Goal: Check status: Check status

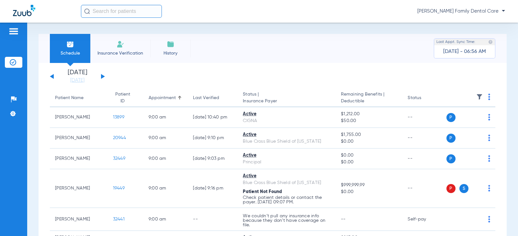
click at [100, 74] on div "[DATE] [DATE] [DATE] [DATE] [DATE] [DATE] [DATE] [DATE] [DATE] [DATE] [DATE] [D…" at bounding box center [77, 77] width 55 height 14
click at [102, 77] on button at bounding box center [103, 76] width 4 height 5
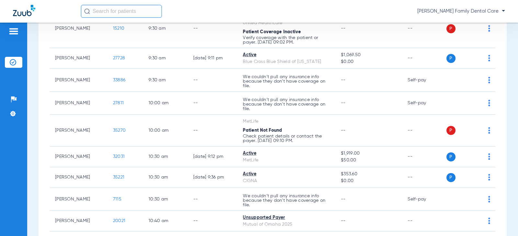
scroll to position [388, 0]
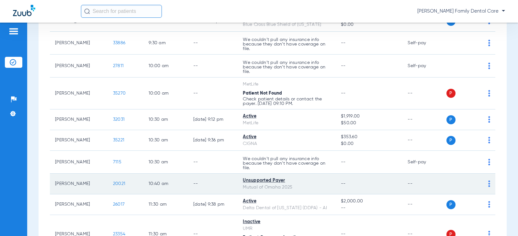
click at [116, 183] on span "20021" at bounding box center [119, 184] width 12 height 5
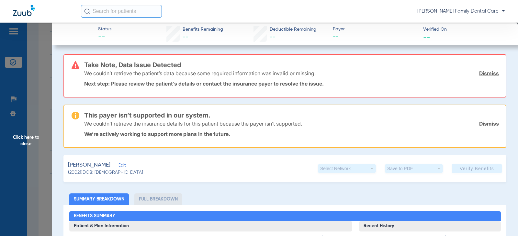
click at [25, 139] on span "Click here to close" at bounding box center [26, 141] width 52 height 236
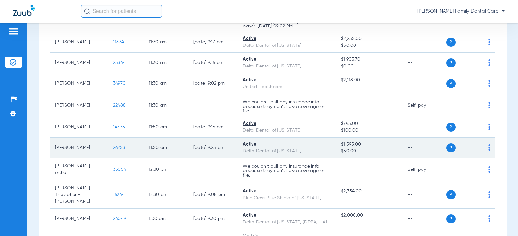
scroll to position [615, 0]
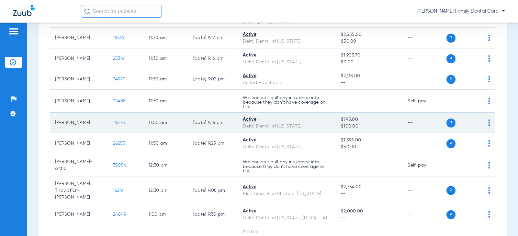
click at [119, 125] on span "14575" at bounding box center [119, 123] width 12 height 5
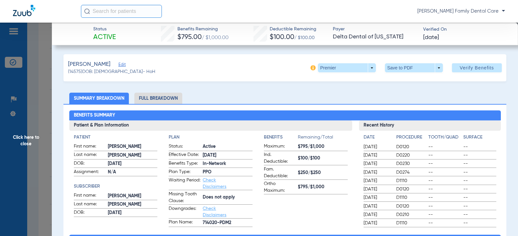
click at [158, 93] on li "Full Breakdown" at bounding box center [158, 98] width 48 height 11
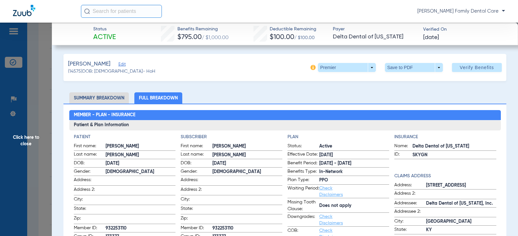
scroll to position [0, 0]
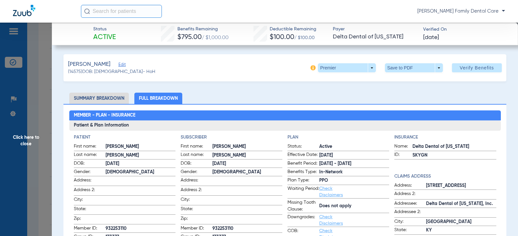
click at [27, 137] on span "Click here to close" at bounding box center [26, 141] width 52 height 236
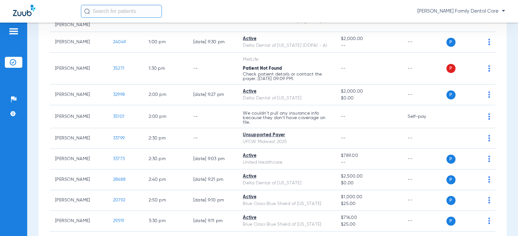
scroll to position [841, 0]
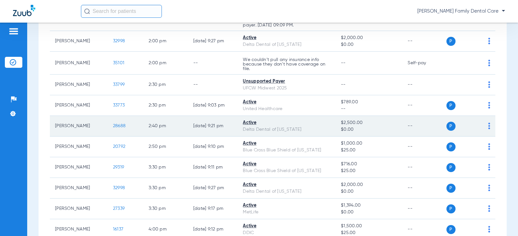
click at [113, 124] on span "28688" at bounding box center [119, 126] width 13 height 5
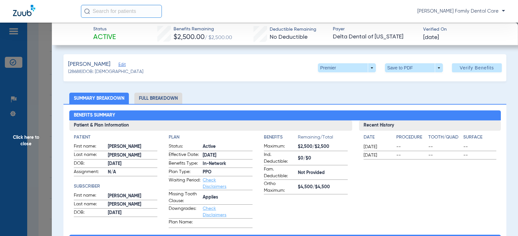
click at [152, 101] on li "Full Breakdown" at bounding box center [158, 98] width 48 height 11
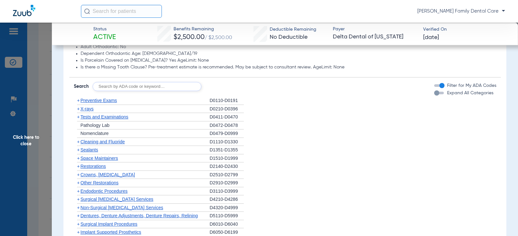
scroll to position [582, 0]
click at [108, 173] on span "Crowns, [MEDICAL_DATA]" at bounding box center [108, 174] width 54 height 5
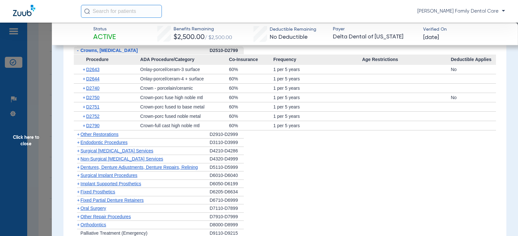
scroll to position [679, 0]
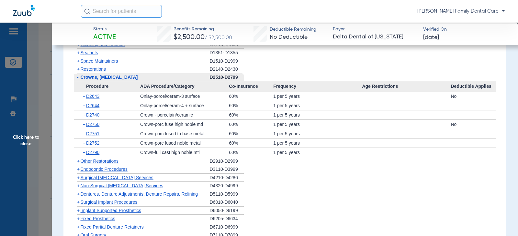
click at [78, 77] on span "-" at bounding box center [78, 77] width 2 height 5
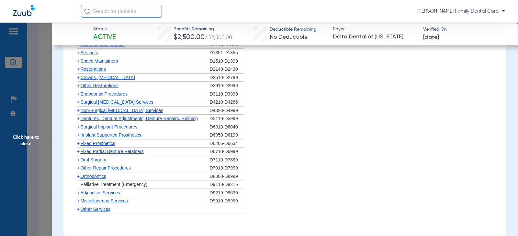
click at [104, 135] on span "Implant Supported Prosthetics" at bounding box center [111, 135] width 61 height 5
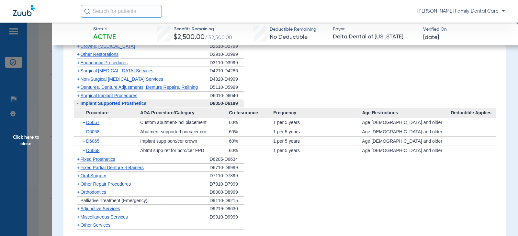
scroll to position [744, 0]
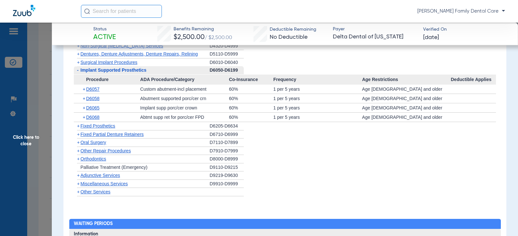
click at [78, 159] on span "+" at bounding box center [78, 159] width 3 height 5
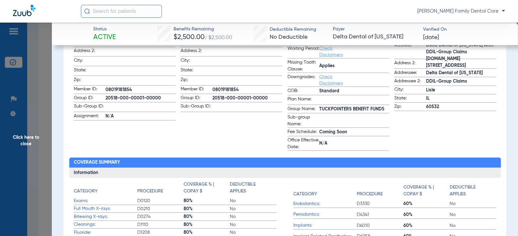
scroll to position [129, 0]
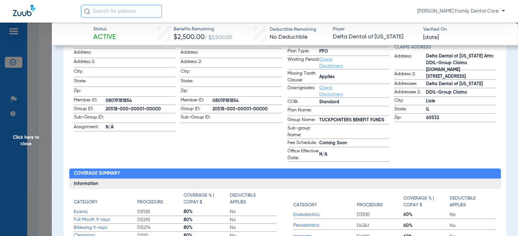
click at [30, 136] on span "Click here to close" at bounding box center [26, 141] width 52 height 236
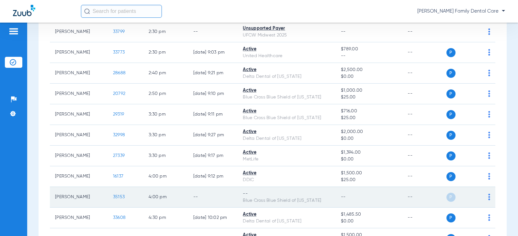
scroll to position [906, 0]
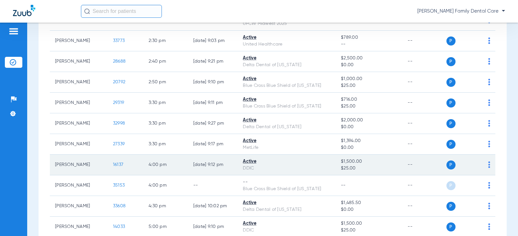
click at [115, 156] on td "16137" at bounding box center [126, 165] width 36 height 21
click at [115, 163] on span "16137" at bounding box center [118, 165] width 10 height 5
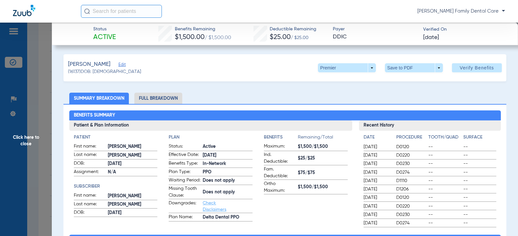
click at [154, 99] on li "Full Breakdown" at bounding box center [158, 98] width 48 height 11
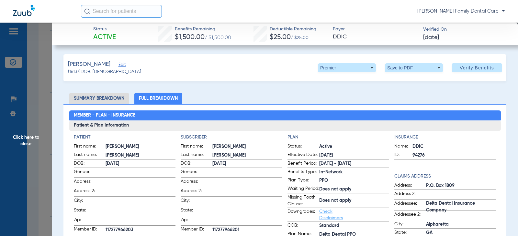
click at [32, 138] on span "Click here to close" at bounding box center [26, 141] width 52 height 236
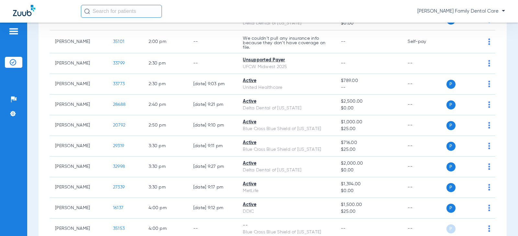
scroll to position [841, 0]
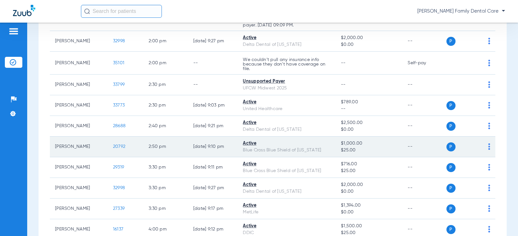
click at [120, 145] on span "20792" at bounding box center [119, 147] width 12 height 5
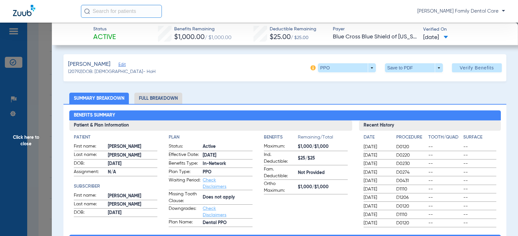
click at [153, 97] on li "Full Breakdown" at bounding box center [158, 98] width 48 height 11
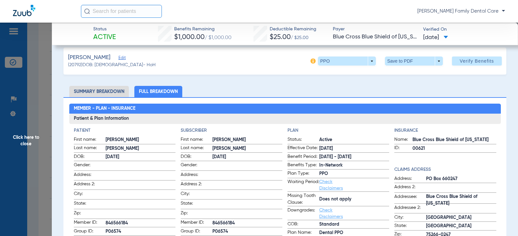
scroll to position [0, 0]
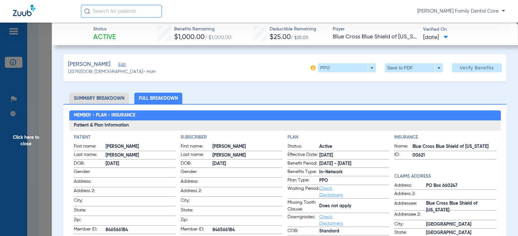
click at [21, 136] on span "Click here to close" at bounding box center [26, 141] width 52 height 236
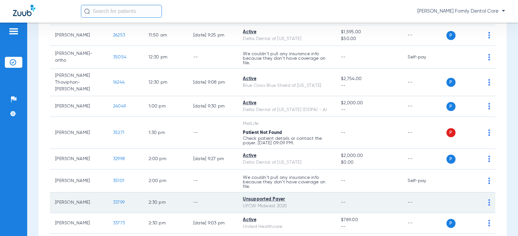
scroll to position [712, 0]
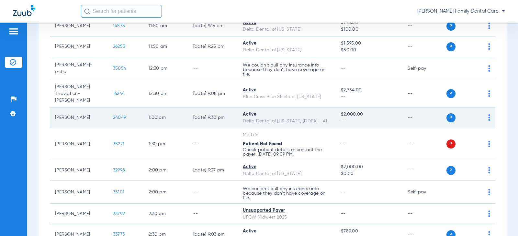
click at [113, 115] on span "24049" at bounding box center [119, 117] width 13 height 5
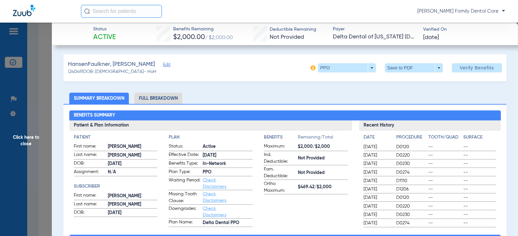
click at [152, 97] on li "Full Breakdown" at bounding box center [158, 98] width 48 height 11
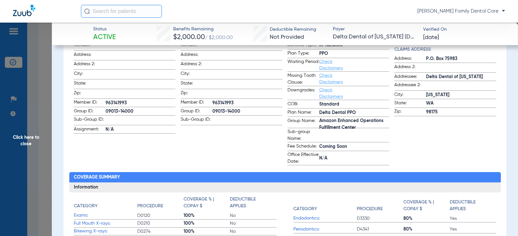
scroll to position [30, 0]
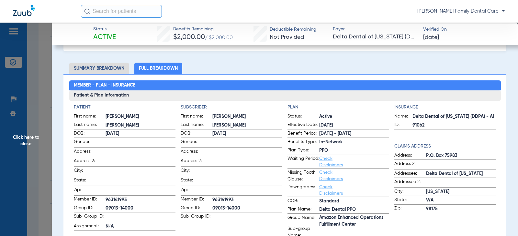
click at [21, 139] on span "Click here to close" at bounding box center [26, 141] width 52 height 236
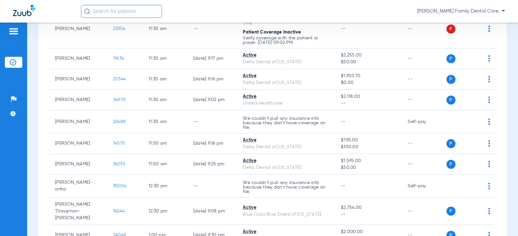
scroll to position [582, 0]
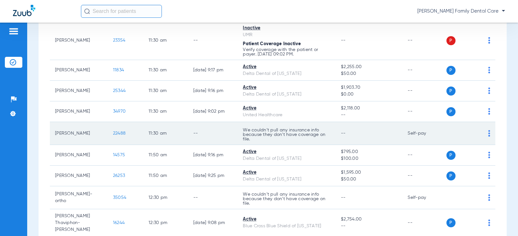
click at [113, 134] on span "22488" at bounding box center [119, 133] width 13 height 5
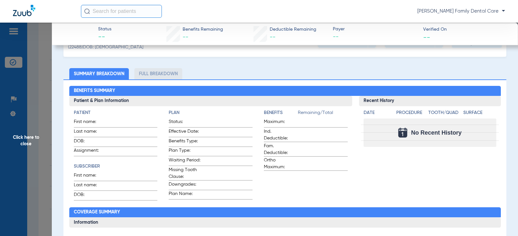
scroll to position [65, 0]
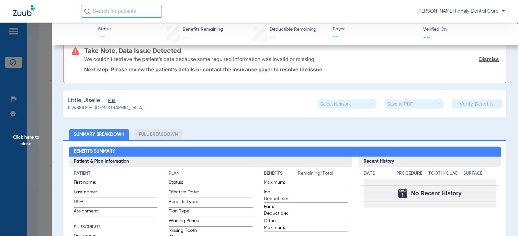
click at [30, 138] on span "Click here to close" at bounding box center [26, 141] width 52 height 236
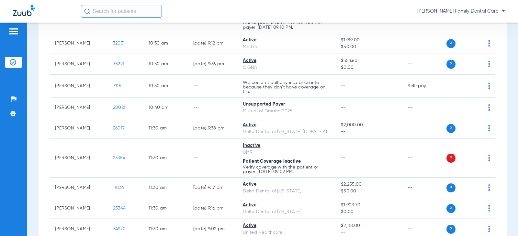
scroll to position [453, 0]
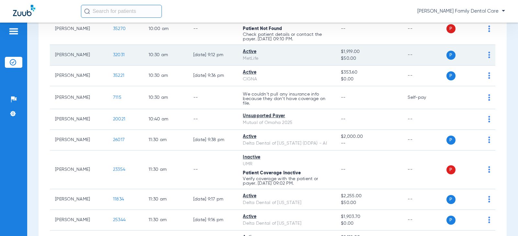
click at [115, 53] on span "32031" at bounding box center [119, 55] width 12 height 5
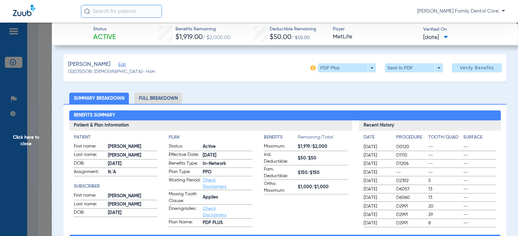
click at [155, 98] on li "Full Breakdown" at bounding box center [158, 98] width 48 height 11
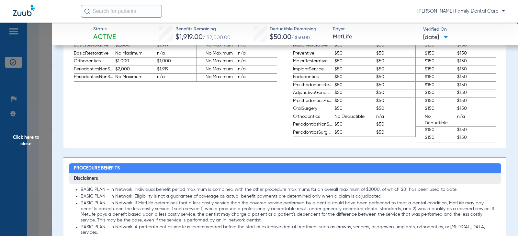
scroll to position [388, 0]
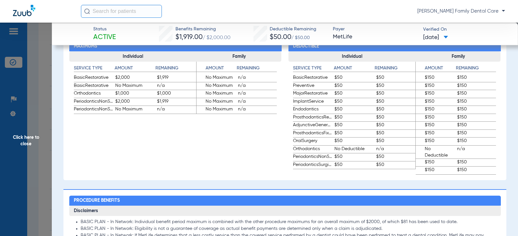
click at [24, 138] on span "Click here to close" at bounding box center [26, 141] width 52 height 236
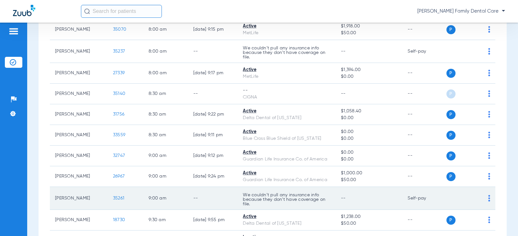
scroll to position [97, 0]
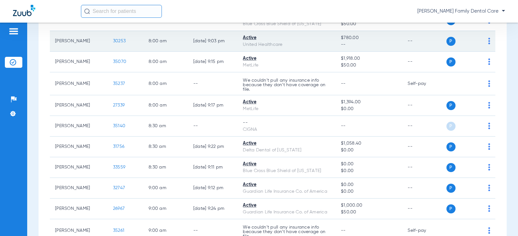
click at [116, 43] on td "30253" at bounding box center [126, 41] width 36 height 21
click at [116, 43] on span "30253" at bounding box center [119, 41] width 13 height 5
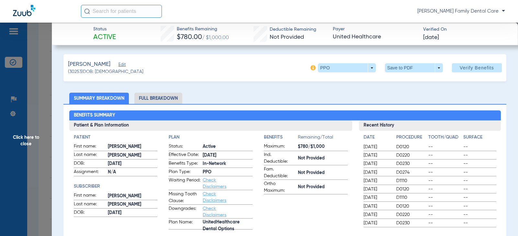
click at [144, 97] on li "Full Breakdown" at bounding box center [158, 98] width 48 height 11
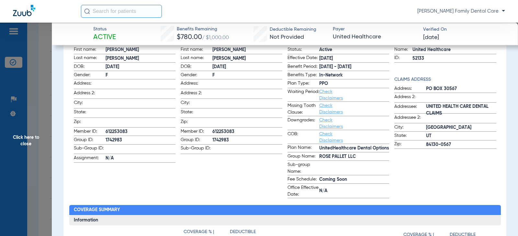
click at [24, 139] on span "Click here to close" at bounding box center [26, 141] width 52 height 236
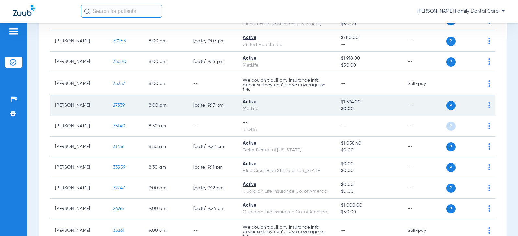
click at [114, 108] on span "27339" at bounding box center [119, 105] width 12 height 5
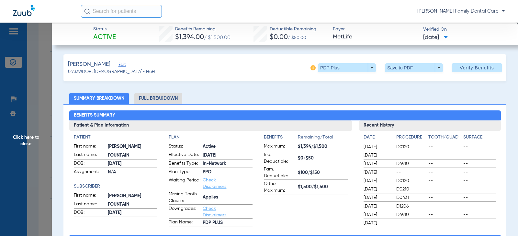
click at [163, 99] on li "Full Breakdown" at bounding box center [158, 98] width 48 height 11
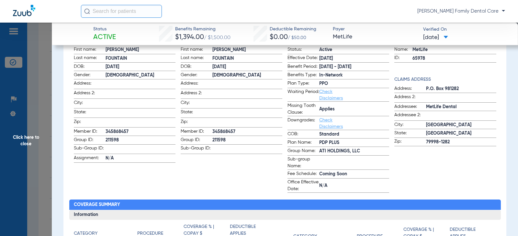
scroll to position [32, 0]
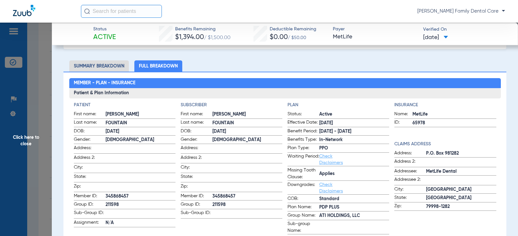
click at [22, 143] on span "Click here to close" at bounding box center [26, 141] width 52 height 236
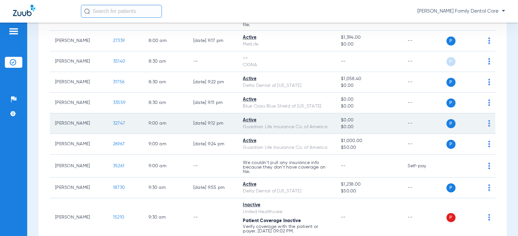
scroll to position [194, 0]
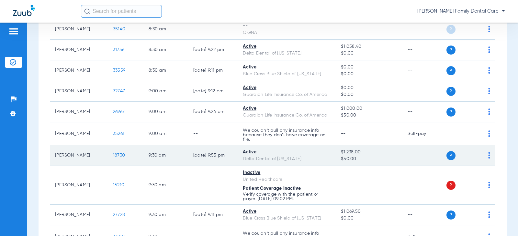
click at [116, 156] on span "18730" at bounding box center [119, 155] width 12 height 5
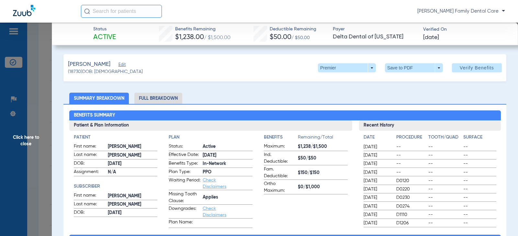
click at [163, 94] on li "Full Breakdown" at bounding box center [158, 98] width 48 height 11
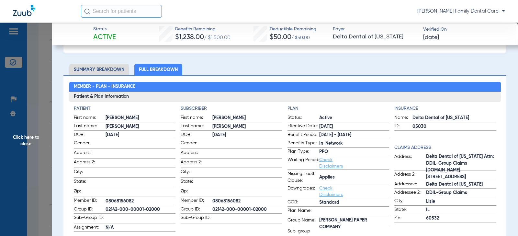
scroll to position [65, 0]
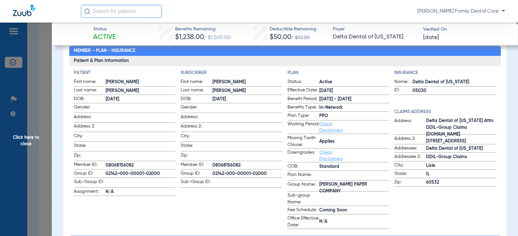
click at [28, 144] on span "Click here to close" at bounding box center [26, 141] width 52 height 236
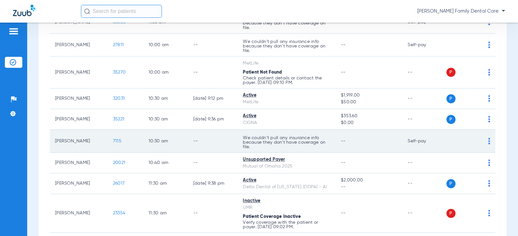
scroll to position [421, 0]
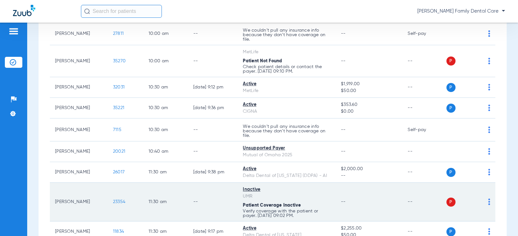
click at [117, 200] on span "23354" at bounding box center [119, 202] width 12 height 5
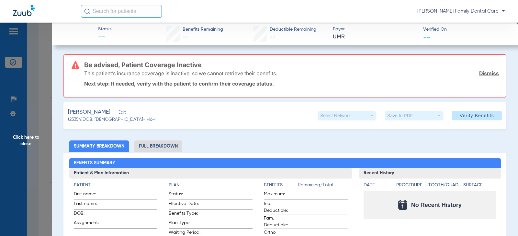
click at [29, 134] on span "Click here to close" at bounding box center [26, 141] width 52 height 236
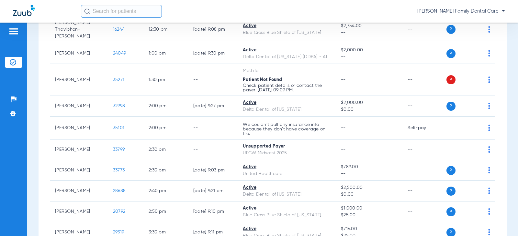
scroll to position [841, 0]
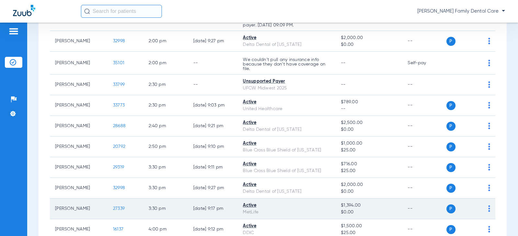
click at [114, 207] on span "27339" at bounding box center [119, 209] width 12 height 5
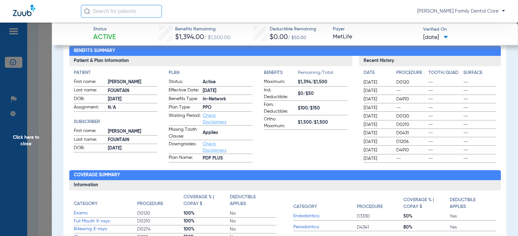
scroll to position [32, 0]
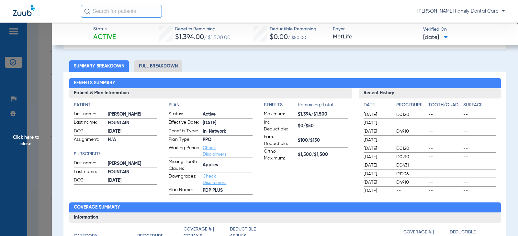
click at [163, 64] on li "Full Breakdown" at bounding box center [158, 65] width 48 height 11
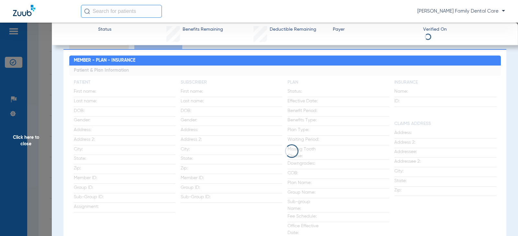
scroll to position [65, 0]
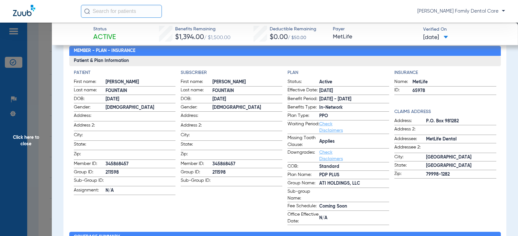
click at [26, 138] on span "Click here to close" at bounding box center [26, 141] width 52 height 236
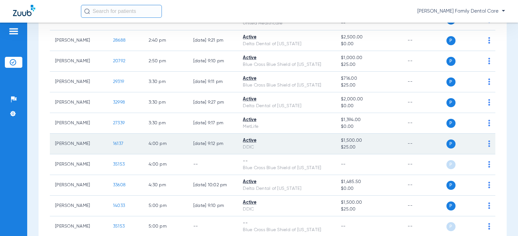
scroll to position [938, 0]
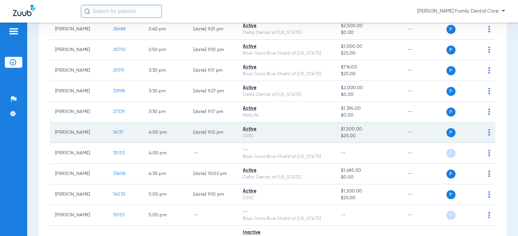
click at [119, 130] on span "16137" at bounding box center [118, 132] width 10 height 5
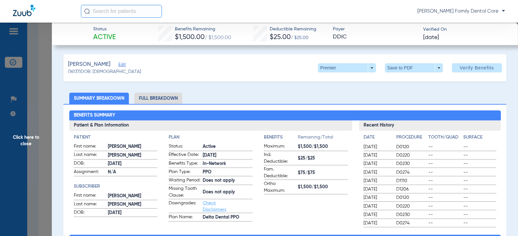
click at [161, 99] on li "Full Breakdown" at bounding box center [158, 98] width 48 height 11
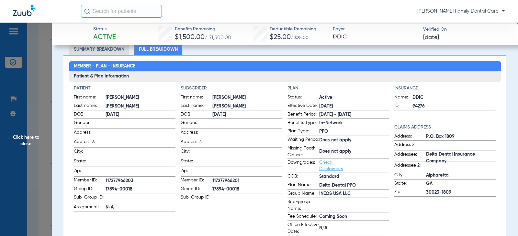
scroll to position [32, 0]
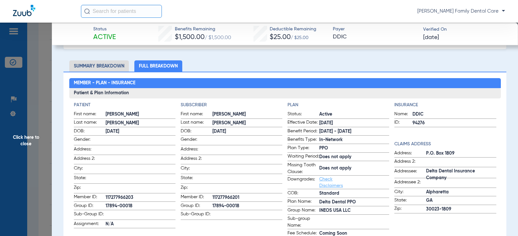
click at [26, 138] on span "Click here to close" at bounding box center [26, 141] width 52 height 236
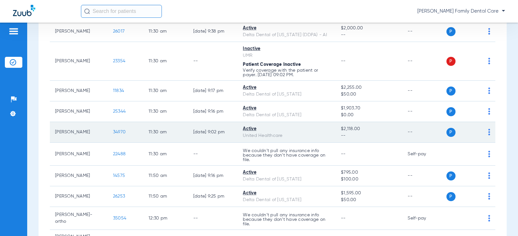
scroll to position [550, 0]
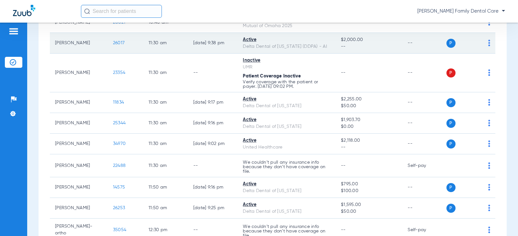
click at [115, 45] on span "26017" at bounding box center [119, 43] width 12 height 5
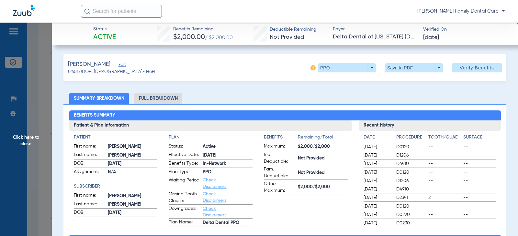
click at [156, 98] on li "Full Breakdown" at bounding box center [158, 98] width 48 height 11
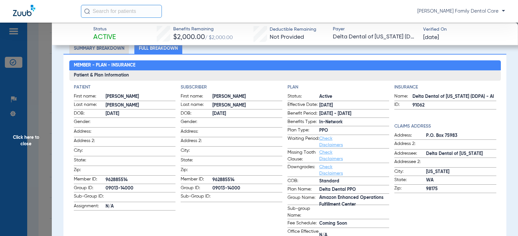
scroll to position [0, 0]
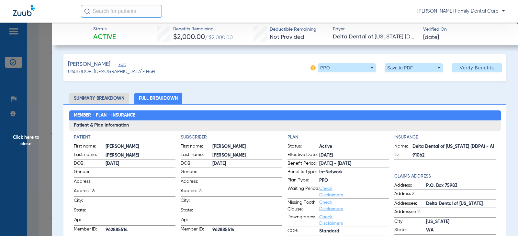
click at [32, 139] on span "Click here to close" at bounding box center [26, 141] width 52 height 236
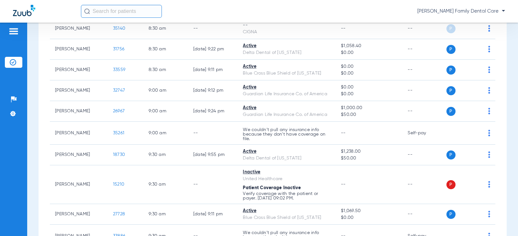
scroll to position [194, 0]
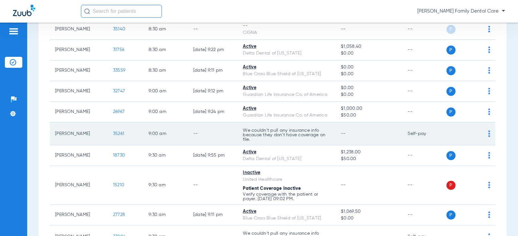
click at [69, 134] on td "[PERSON_NAME]" at bounding box center [79, 134] width 58 height 23
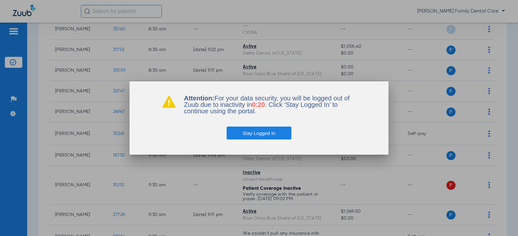
click at [246, 136] on button "Stay Logged In" at bounding box center [258, 133] width 65 height 13
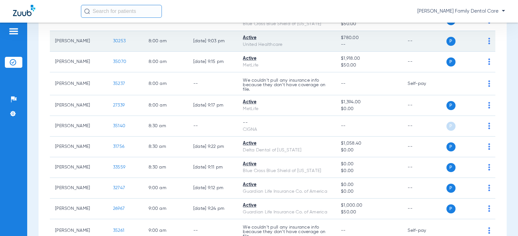
scroll to position [0, 0]
